Goal: Task Accomplishment & Management: Complete application form

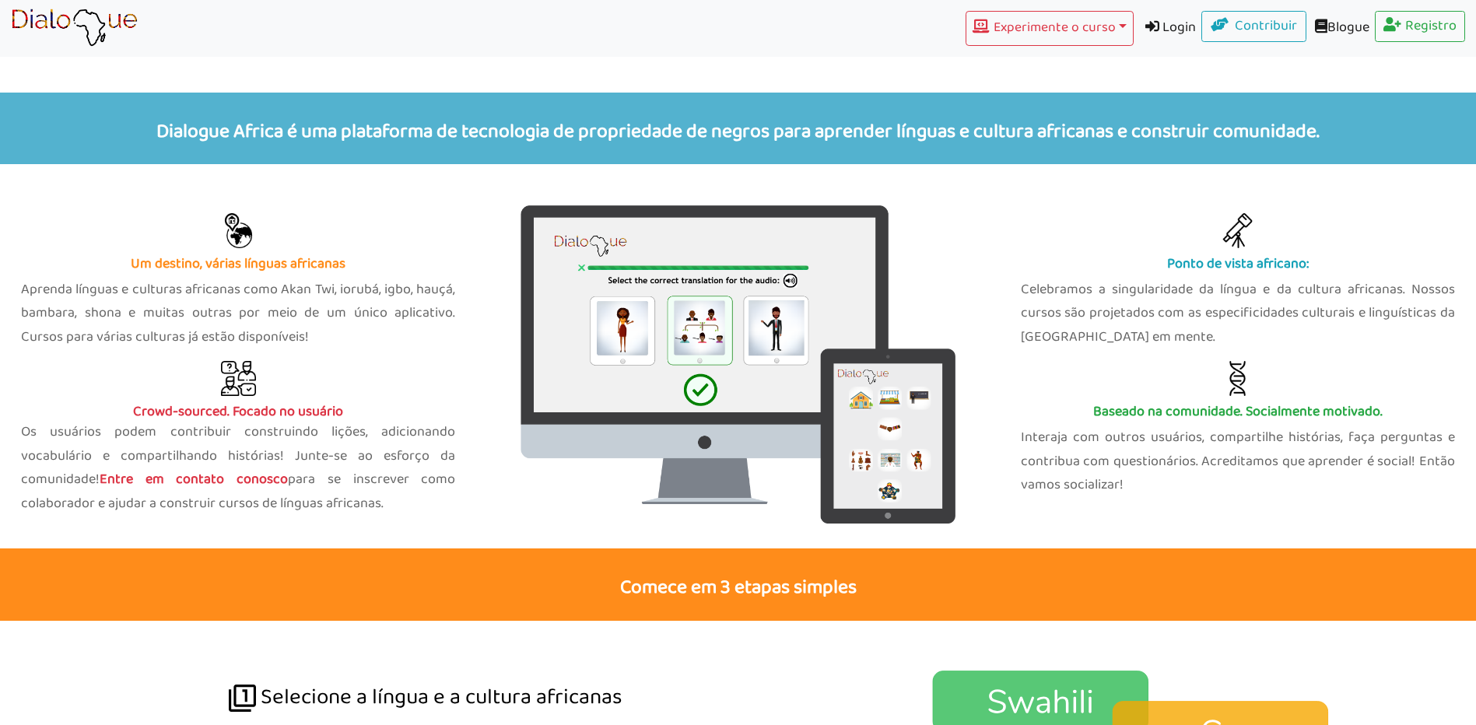
scroll to position [1089, 0]
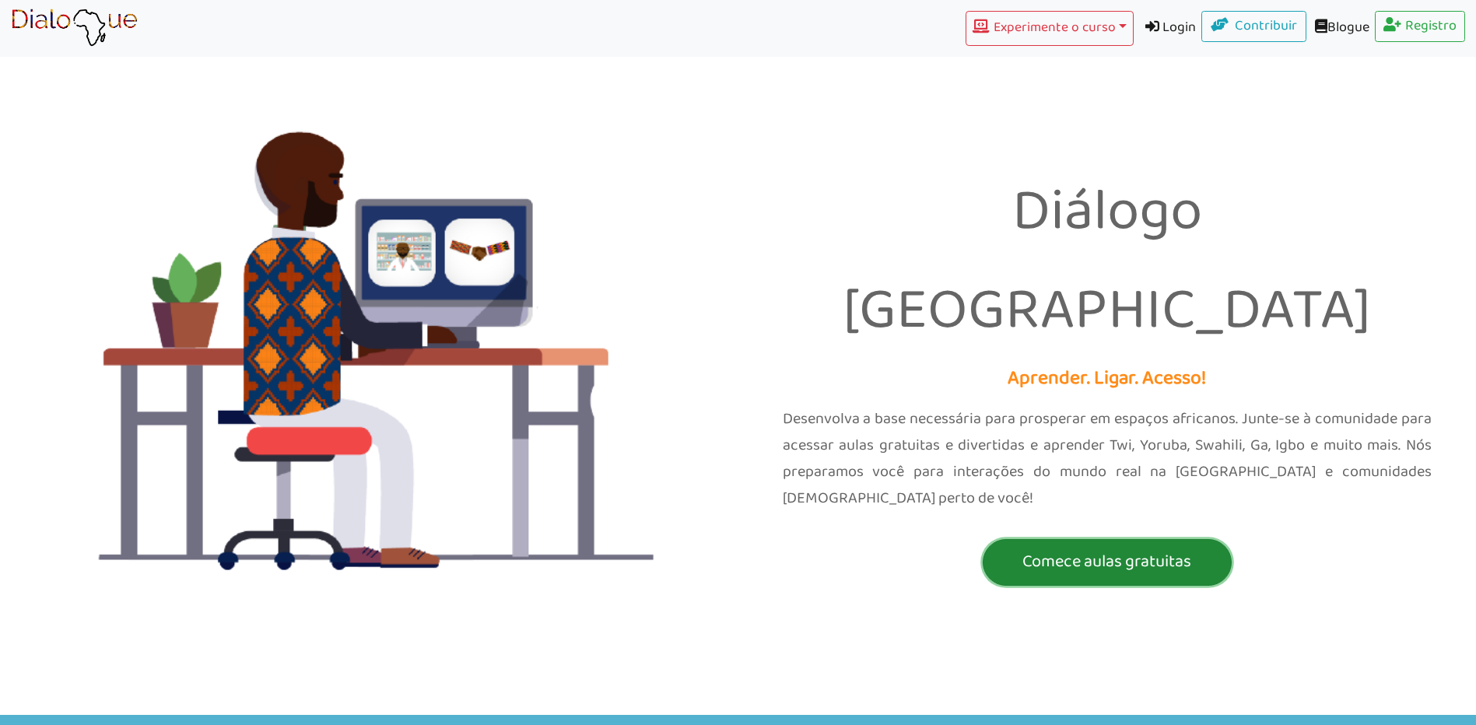
click at [1139, 548] on p "Comece aulas gratuitas" at bounding box center [1106, 562] width 241 height 29
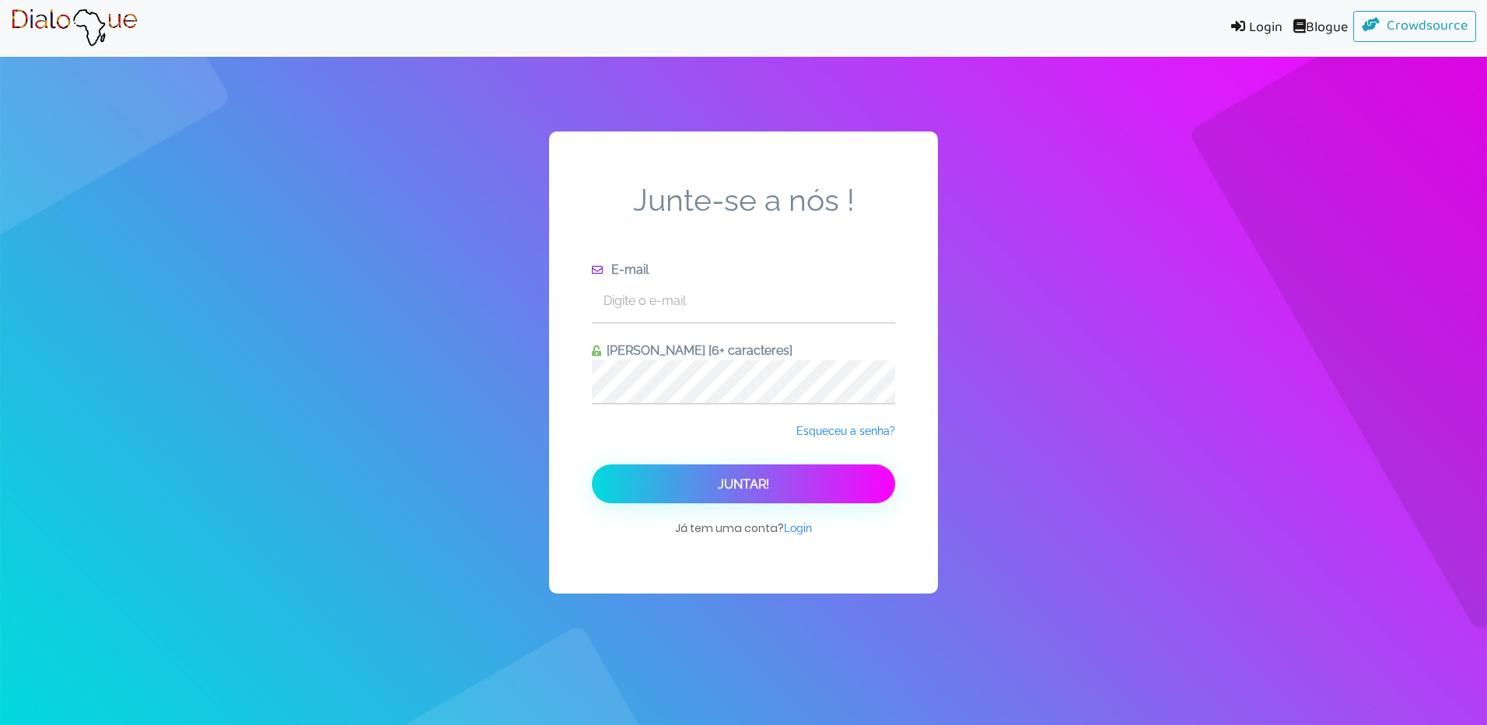
click at [300, 170] on div "Junte-se a nós ! E-mail Criar senha [6+ caracteres] Esqueceu a senha? Juntar! J…" at bounding box center [743, 362] width 1487 height 725
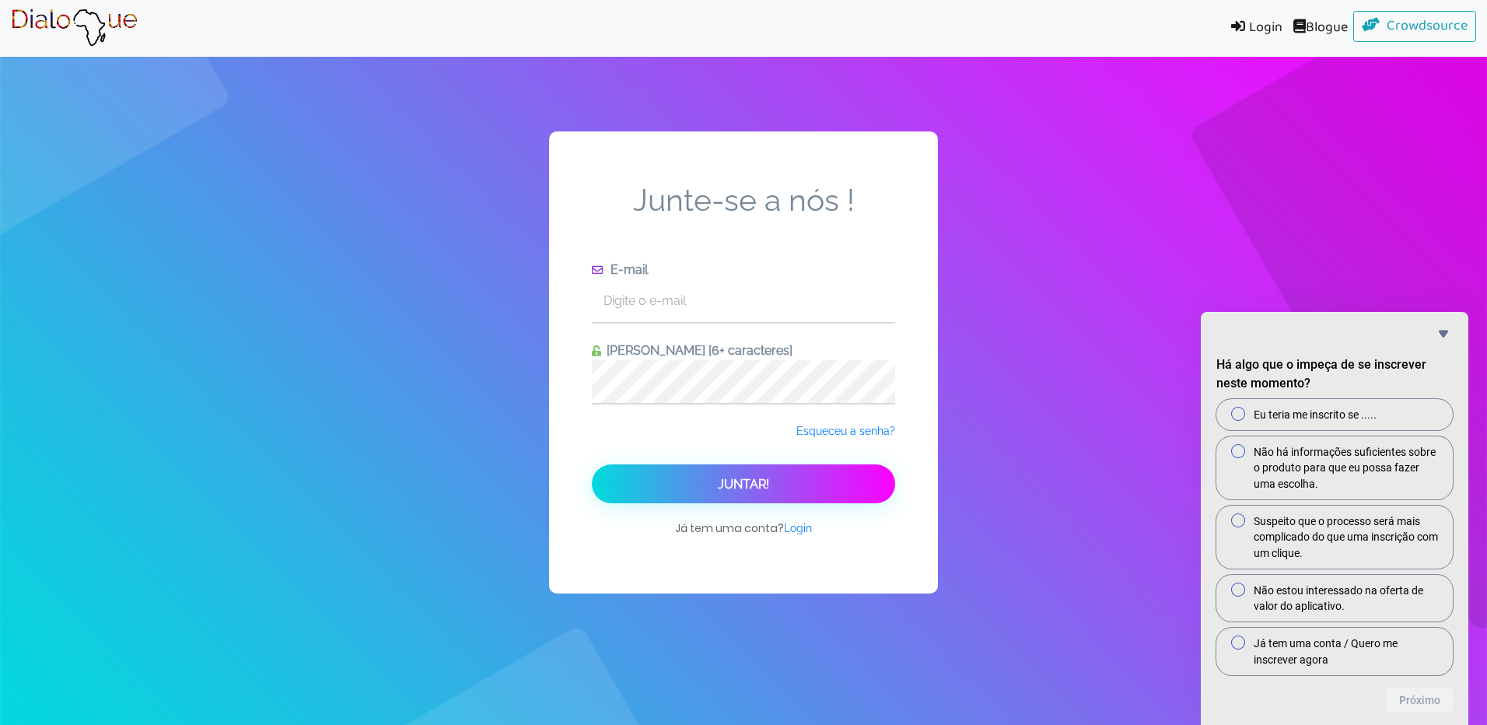
click at [70, 79] on div "Junte-se a nós ! E-mail Criar senha [6+ caracteres] Esqueceu a senha? Juntar! J…" at bounding box center [743, 362] width 1487 height 725
click at [67, 87] on div "Junte-se a nós ! E-mail Criar senha [6+ caracteres] Esqueceu a senha? Juntar! J…" at bounding box center [743, 362] width 1487 height 725
drag, startPoint x: 67, startPoint y: 87, endPoint x: 47, endPoint y: 35, distance: 55.6
click at [47, 35] on img at bounding box center [74, 28] width 127 height 39
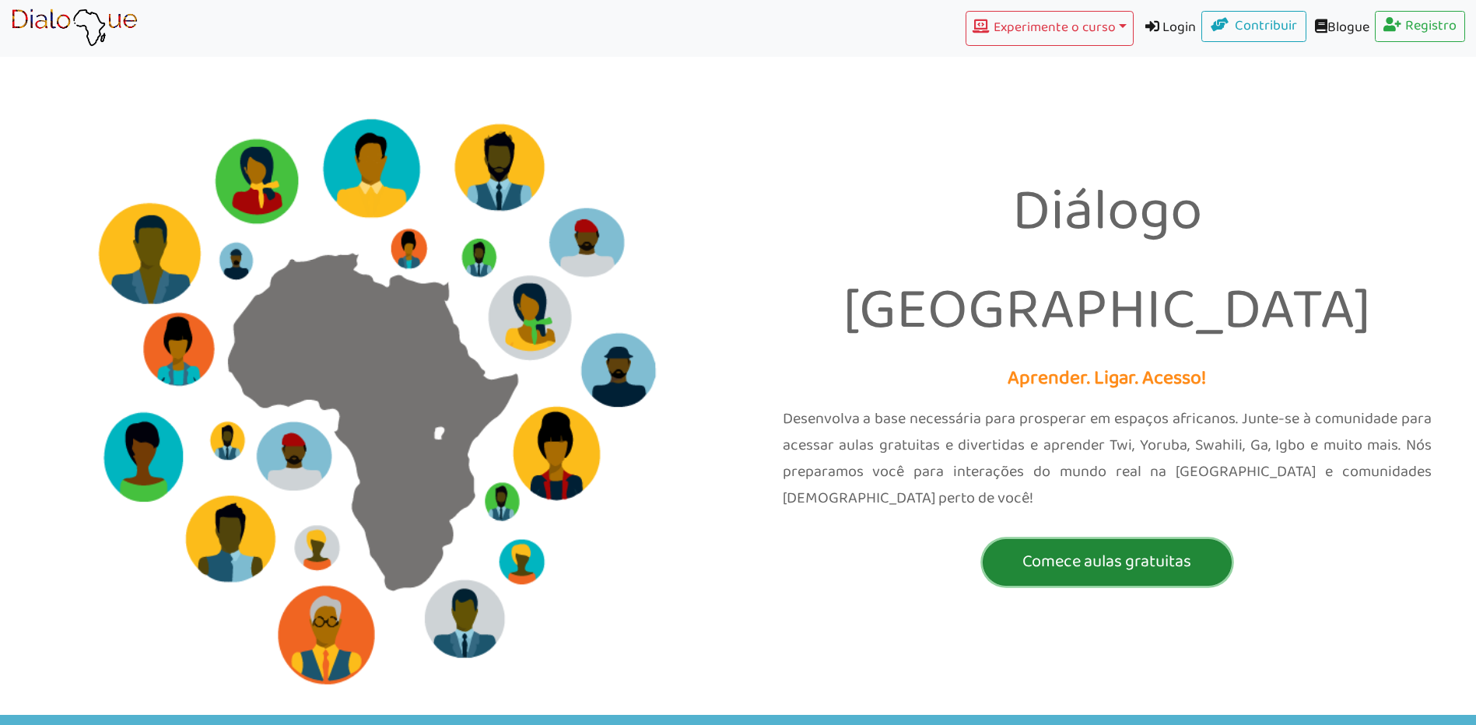
click at [1126, 548] on p "Comece aulas gratuitas" at bounding box center [1106, 562] width 241 height 29
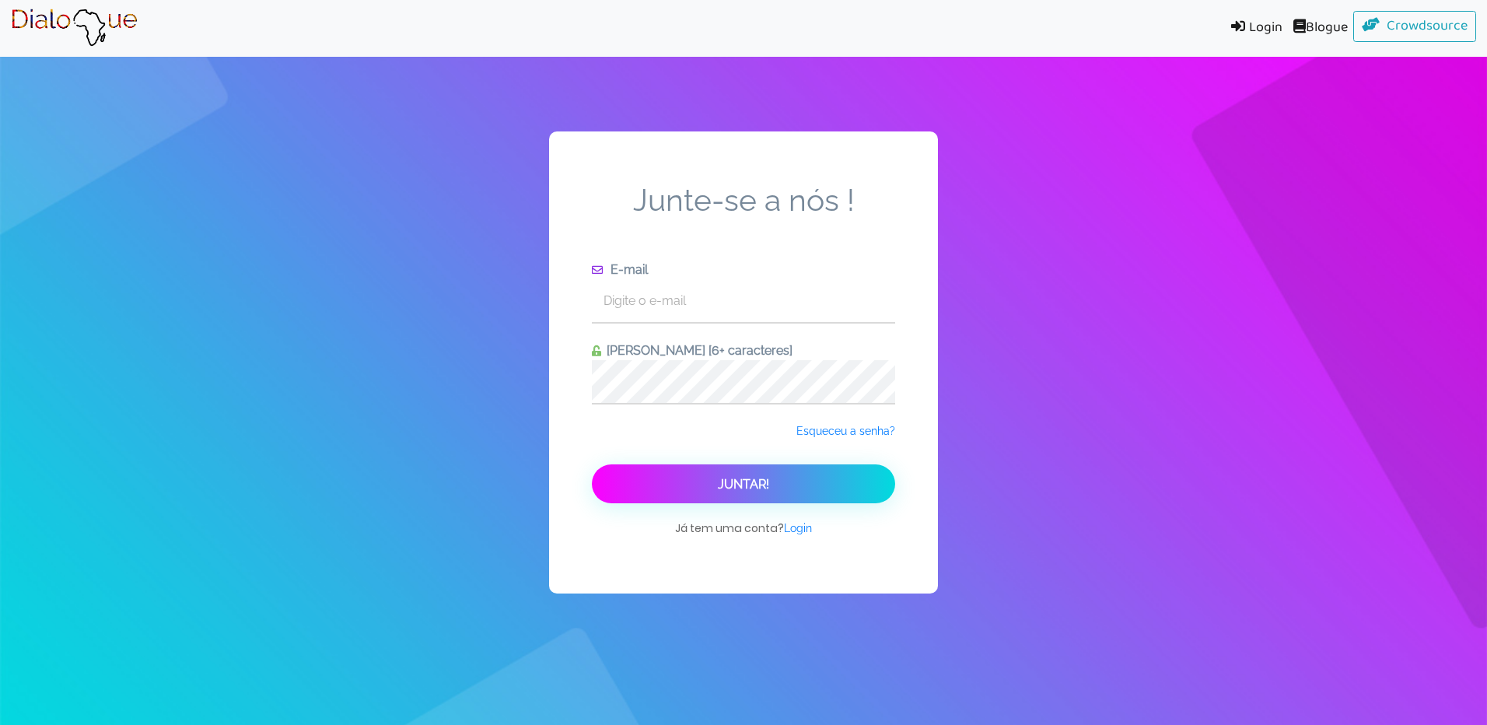
click at [743, 485] on font "Juntar!" at bounding box center [743, 484] width 51 height 15
